Goal: Task Accomplishment & Management: Manage account settings

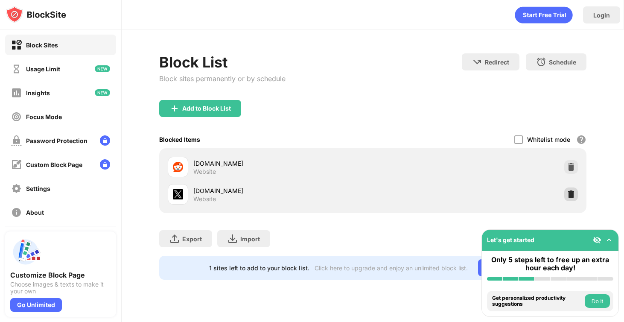
click at [573, 193] on img at bounding box center [571, 194] width 9 height 9
